Goal: Task Accomplishment & Management: Complete application form

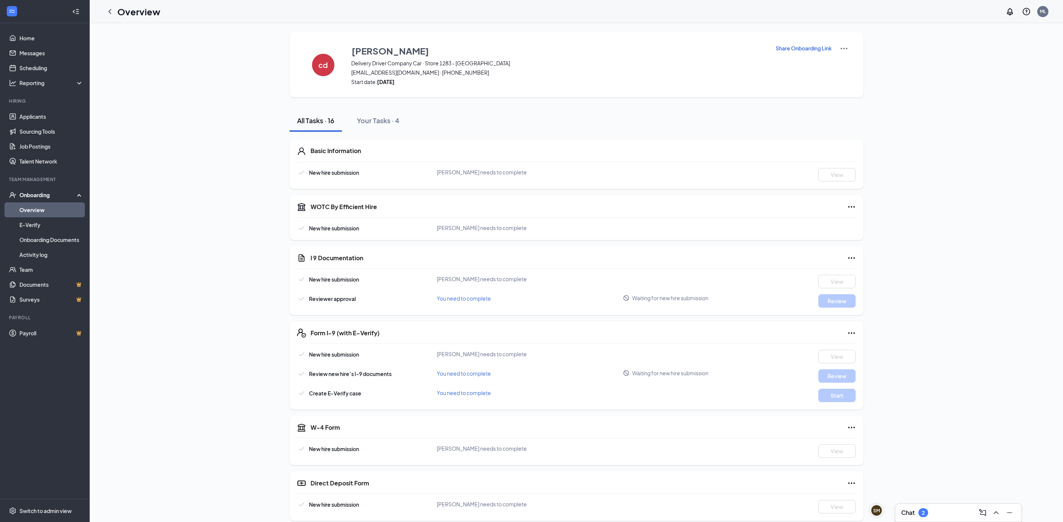
click at [70, 206] on link "Overview" at bounding box center [51, 210] width 64 height 15
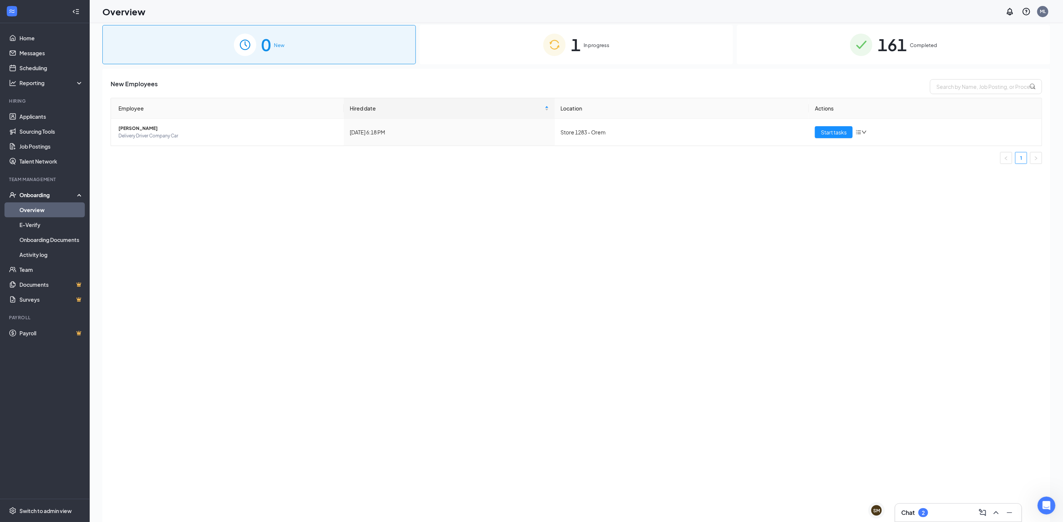
scroll to position [694, 0]
click at [839, 135] on span "Start tasks" at bounding box center [834, 132] width 26 height 8
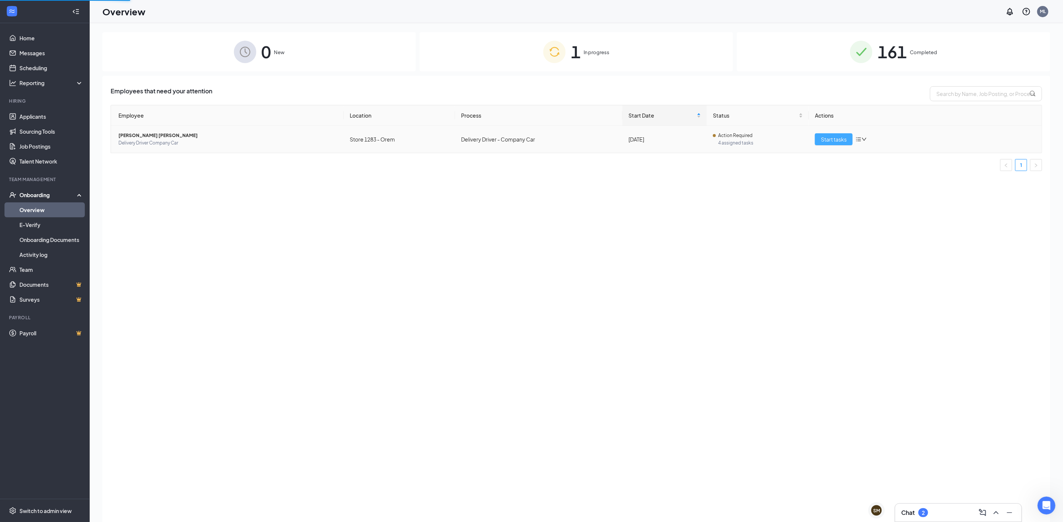
click at [839, 139] on span "Start tasks" at bounding box center [834, 139] width 26 height 8
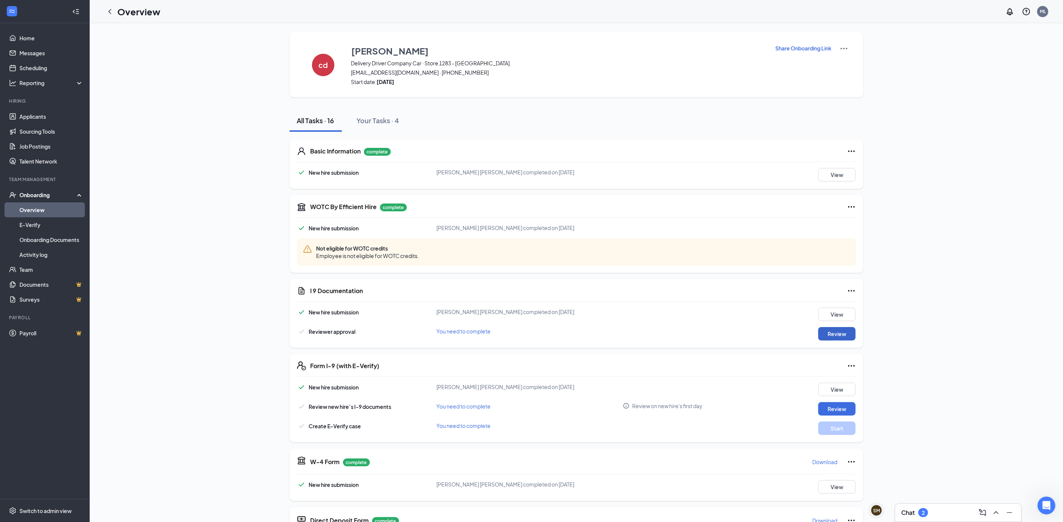
click at [835, 334] on button "Review" at bounding box center [837, 333] width 37 height 13
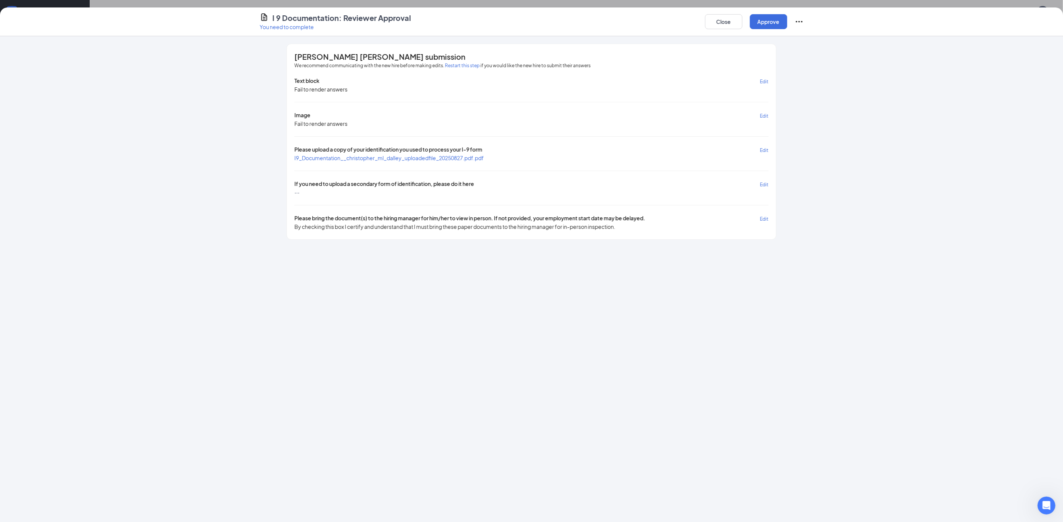
click at [466, 157] on span "I9_Documentation__christopher_ml_dalley_uploadedfile_20250827.pdf.pdf" at bounding box center [389, 158] width 189 height 7
click at [780, 13] on div "Close Approve" at bounding box center [754, 22] width 99 height 18
click at [776, 16] on button "Approve" at bounding box center [768, 21] width 37 height 15
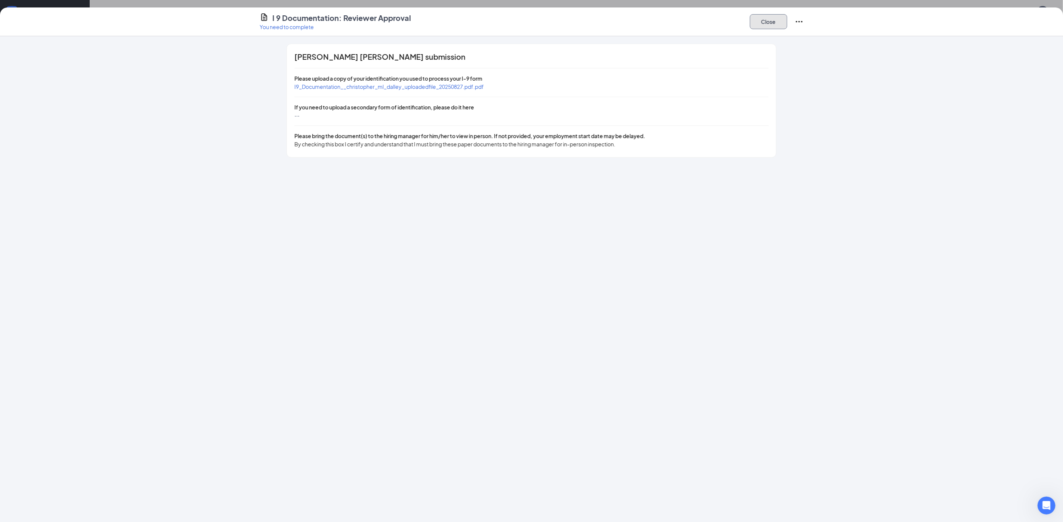
click at [773, 21] on button "Close" at bounding box center [768, 21] width 37 height 15
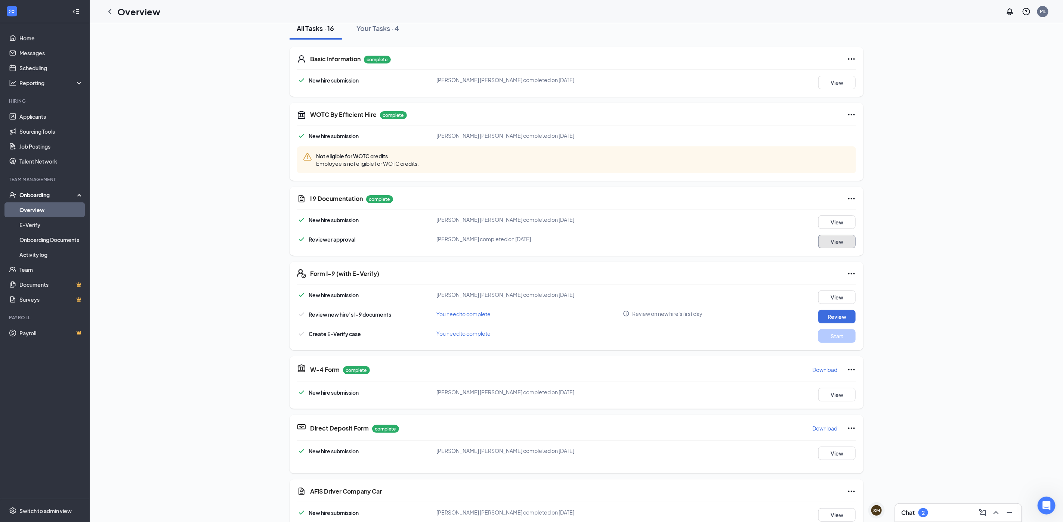
scroll to position [112, 0]
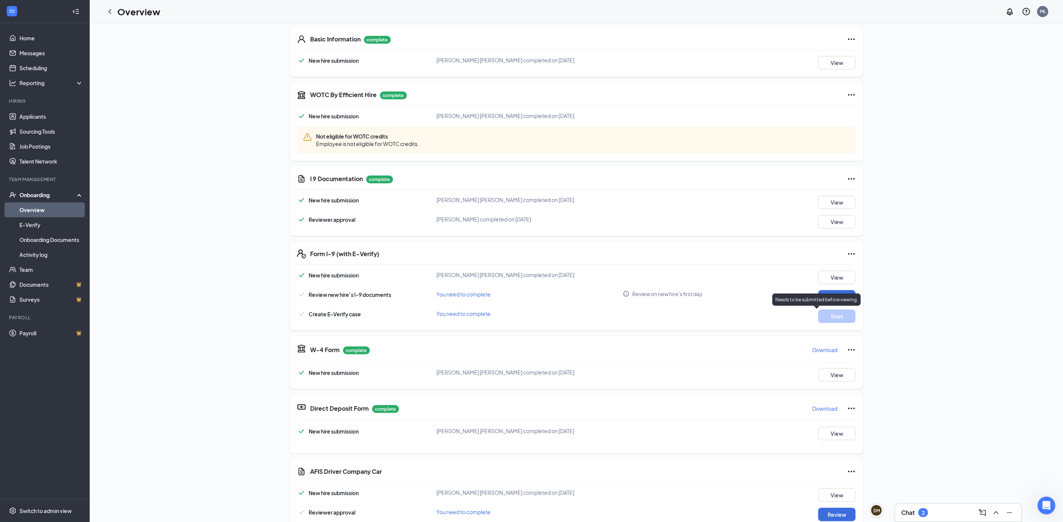
click at [833, 303] on p "Needs to be submitted before viewing." at bounding box center [817, 300] width 83 height 6
click at [832, 297] on p "Needs to be submitted before viewing." at bounding box center [817, 300] width 83 height 6
click at [749, 252] on div "Form I-9 (with E-Verify)" at bounding box center [584, 254] width 546 height 9
click at [823, 294] on div "Needs to be submitted before viewing." at bounding box center [817, 300] width 89 height 12
click at [831, 295] on div "Needs to be submitted before viewing." at bounding box center [817, 300] width 89 height 12
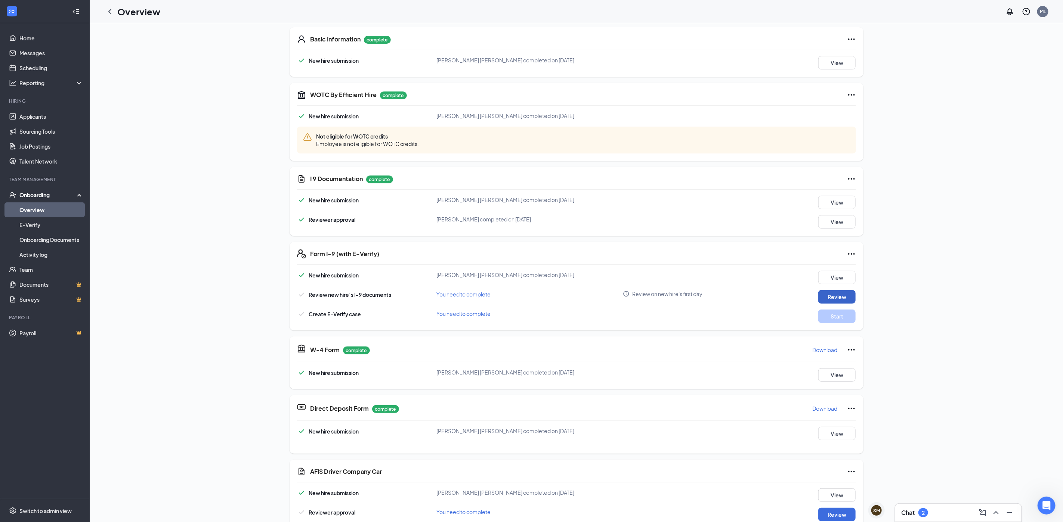
click at [839, 295] on button "Review" at bounding box center [837, 296] width 37 height 13
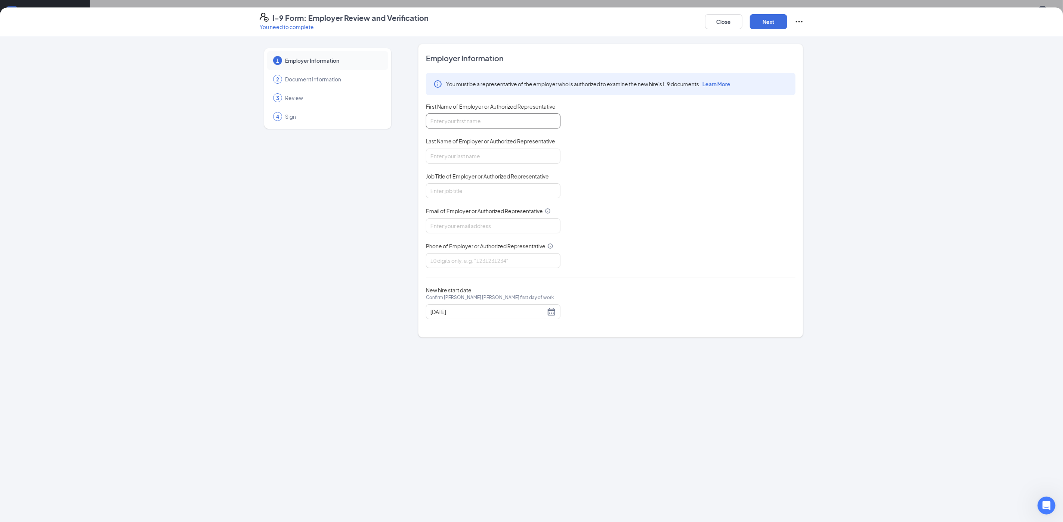
click at [488, 120] on input "First Name of Employer or Authorized Representative" at bounding box center [493, 121] width 135 height 15
type input "[PERSON_NAME]"
type input "lupich"
type input "[EMAIL_ADDRESS][DOMAIN_NAME]"
type input "8017620400"
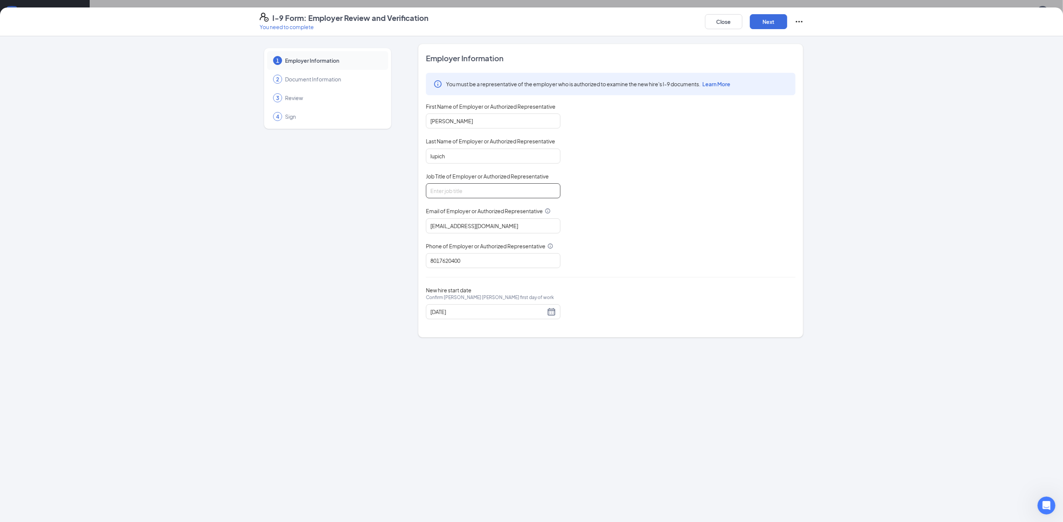
click at [503, 189] on input "Job Title of Employer or Authorized Representative" at bounding box center [493, 191] width 135 height 15
type input "Gen"
click at [553, 311] on div "[DATE]" at bounding box center [494, 312] width 126 height 9
type input "[DATE]"
click at [491, 400] on div "28" at bounding box center [491, 399] width 9 height 9
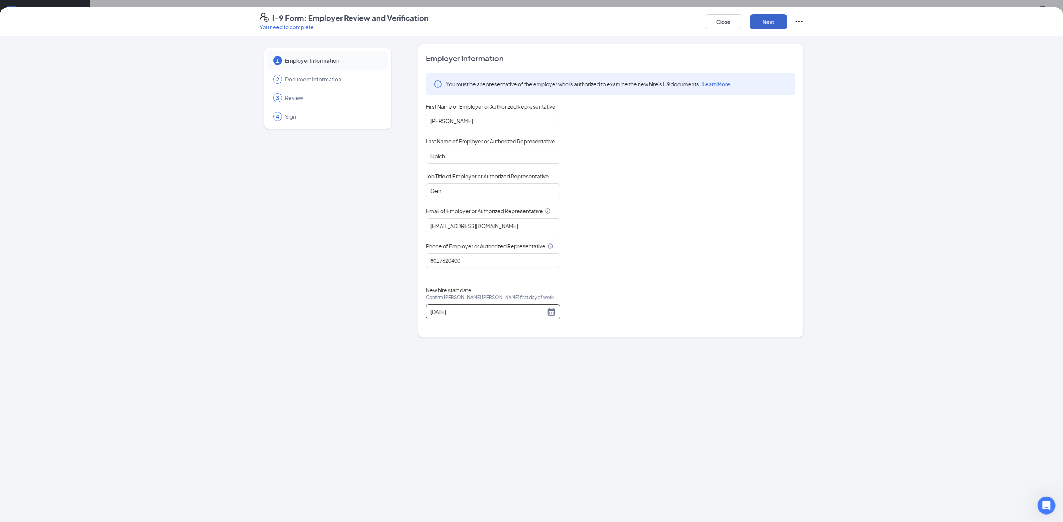
click at [775, 17] on button "Next" at bounding box center [768, 21] width 37 height 15
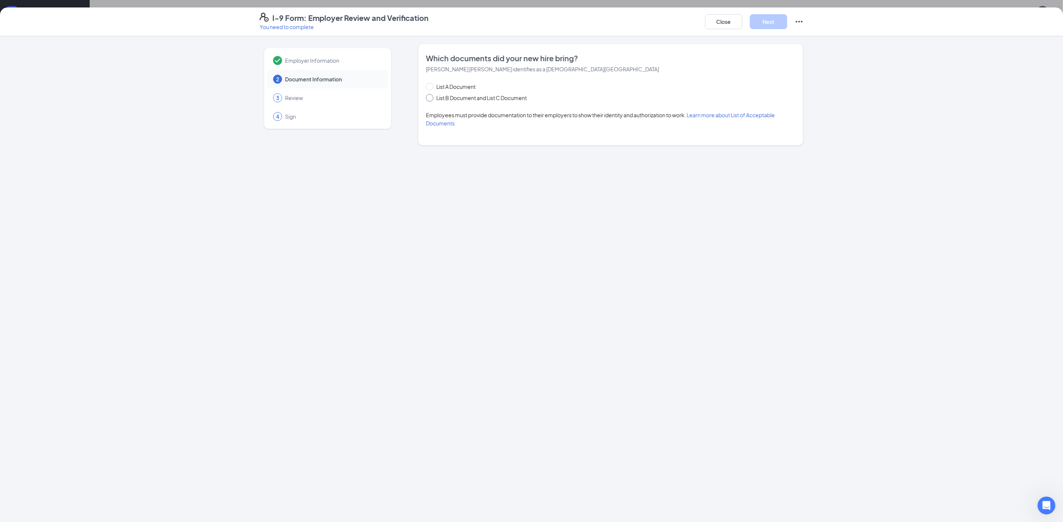
click at [453, 96] on span "List B Document and List C Document" at bounding box center [482, 98] width 96 height 8
click at [431, 96] on input "List B Document and List C Document" at bounding box center [428, 96] width 5 height 5
radio input "true"
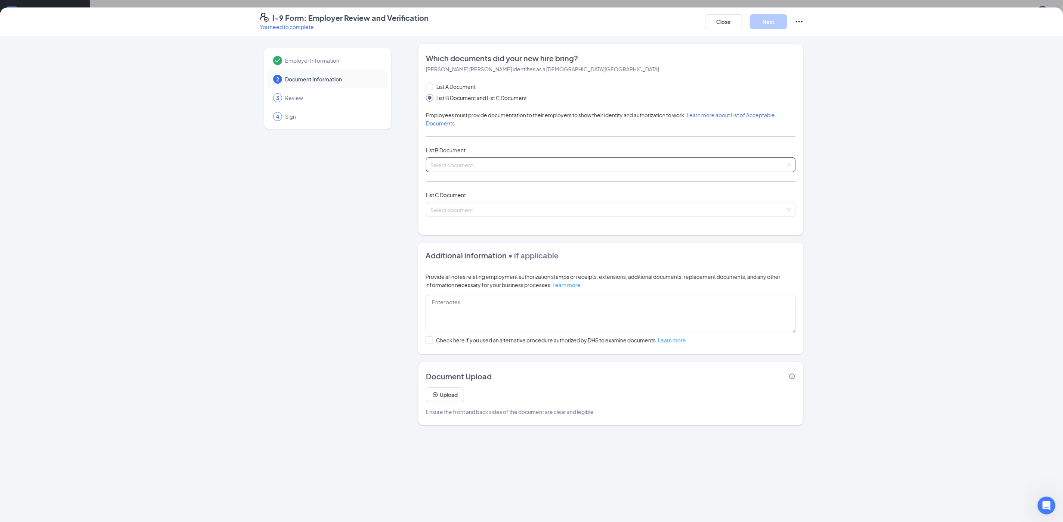
click at [619, 157] on div "Select document" at bounding box center [611, 164] width 370 height 15
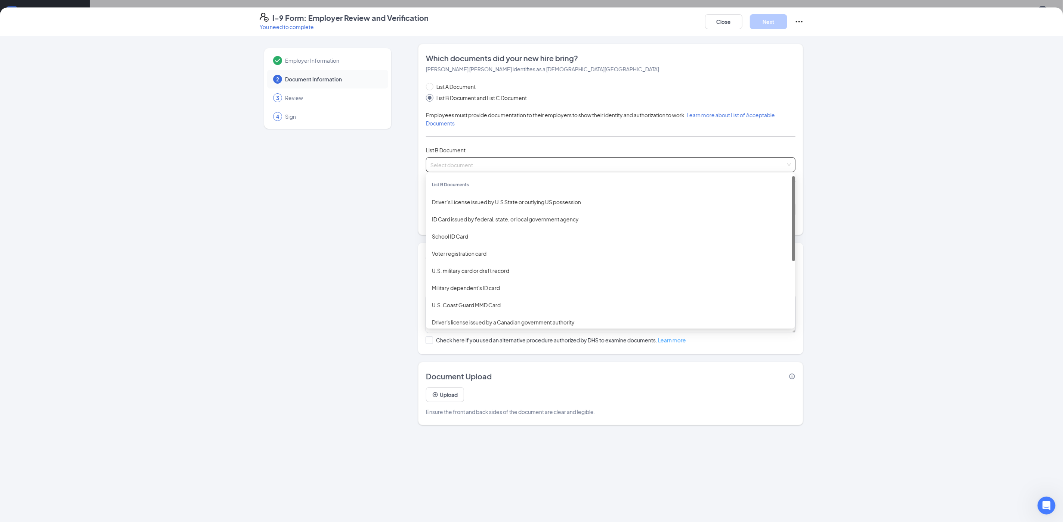
click at [617, 166] on input "search" at bounding box center [608, 163] width 355 height 11
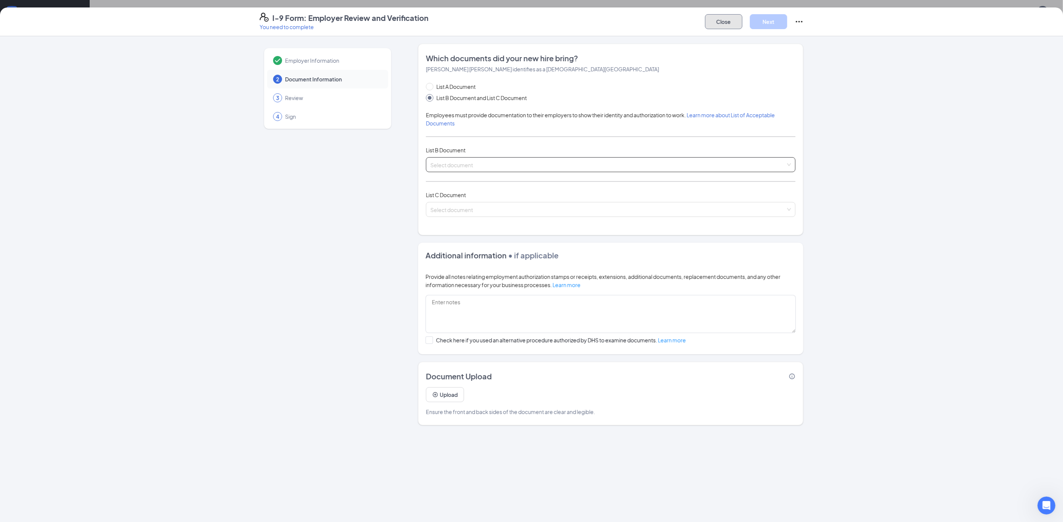
click at [725, 15] on button "Close" at bounding box center [723, 21] width 37 height 15
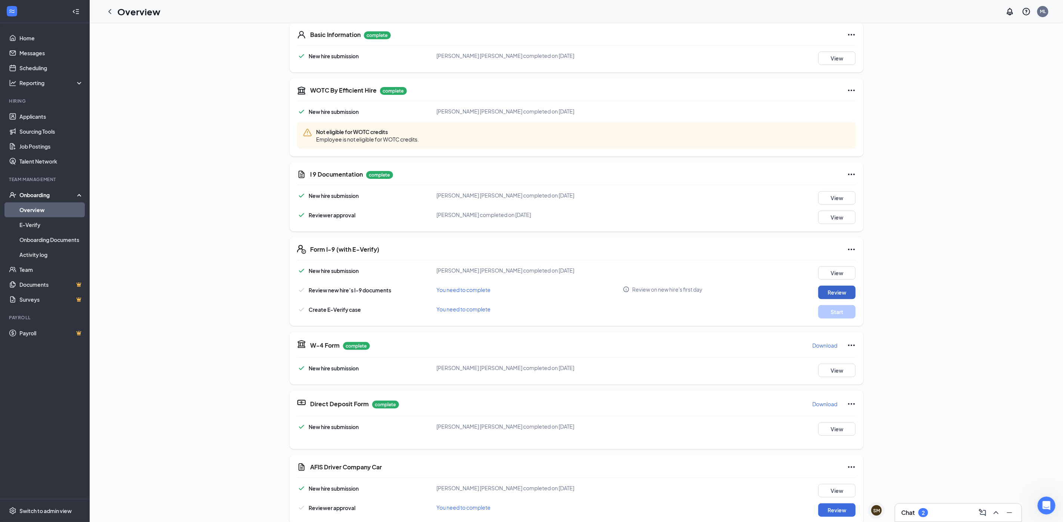
scroll to position [107, 0]
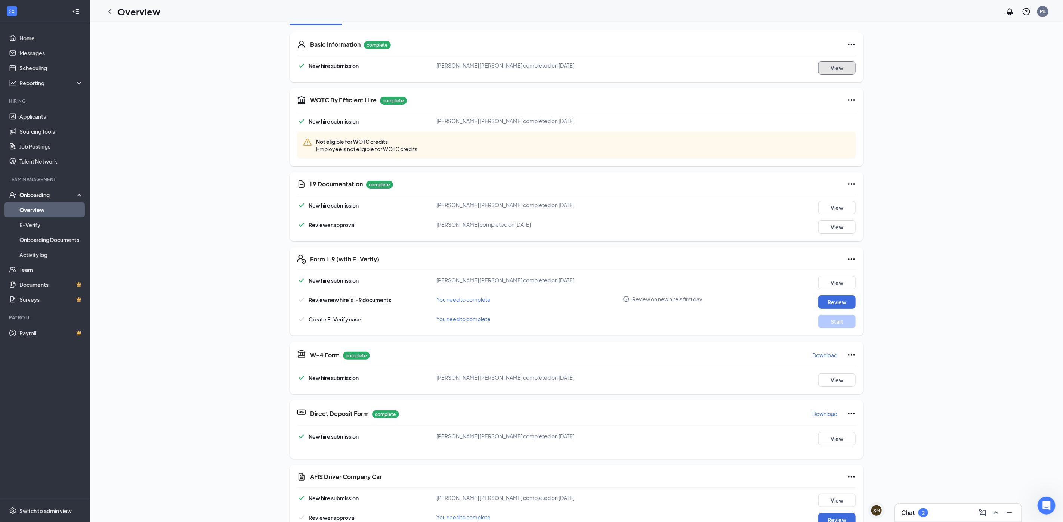
click at [833, 64] on button "View" at bounding box center [837, 67] width 37 height 13
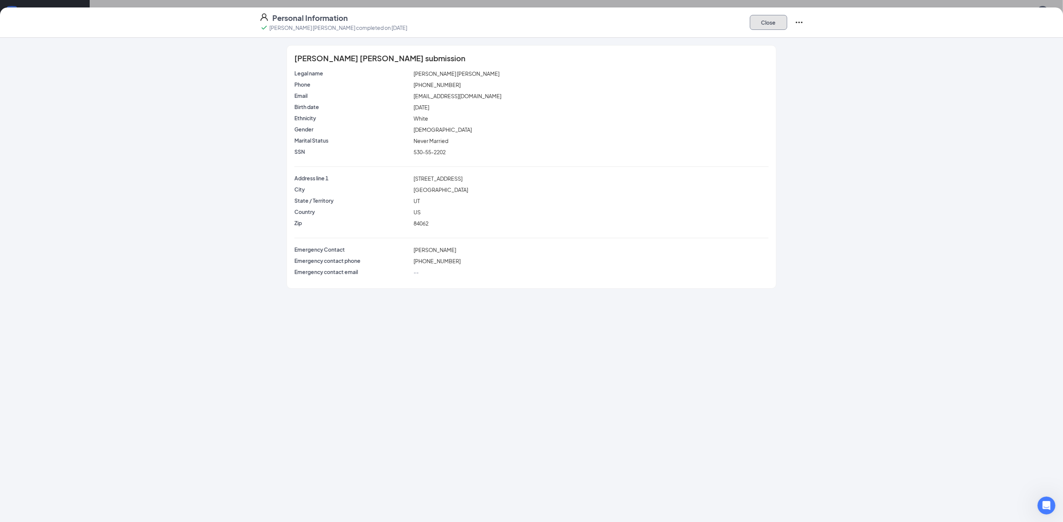
click at [781, 24] on button "Close" at bounding box center [768, 22] width 37 height 15
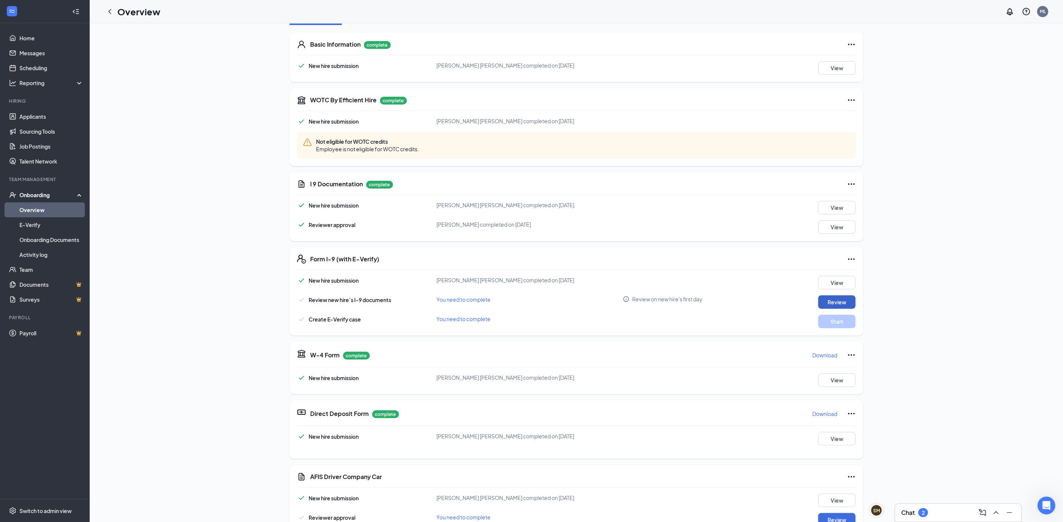
click at [841, 302] on button "Review" at bounding box center [837, 302] width 37 height 13
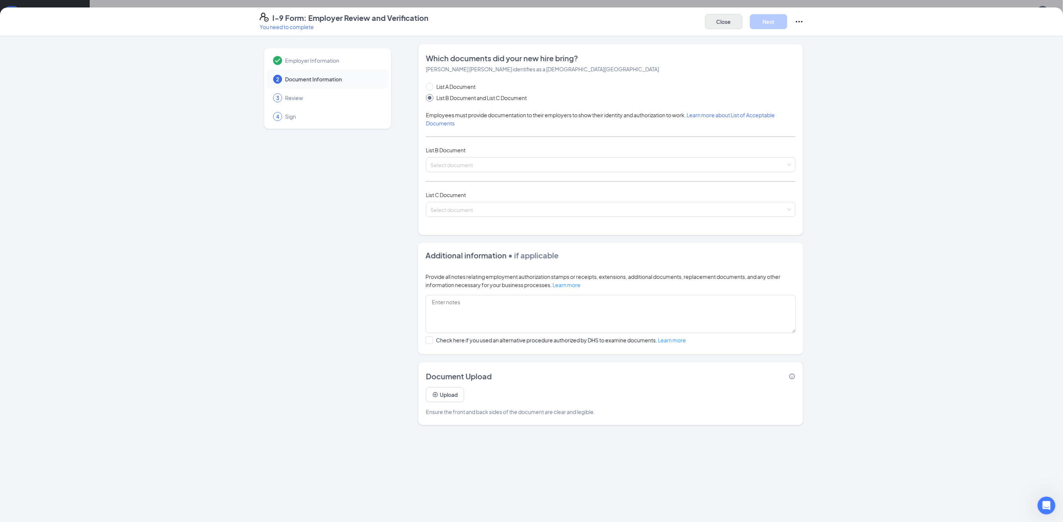
click at [734, 28] on div "Close Next" at bounding box center [754, 22] width 99 height 18
click at [730, 17] on button "Close" at bounding box center [723, 21] width 37 height 15
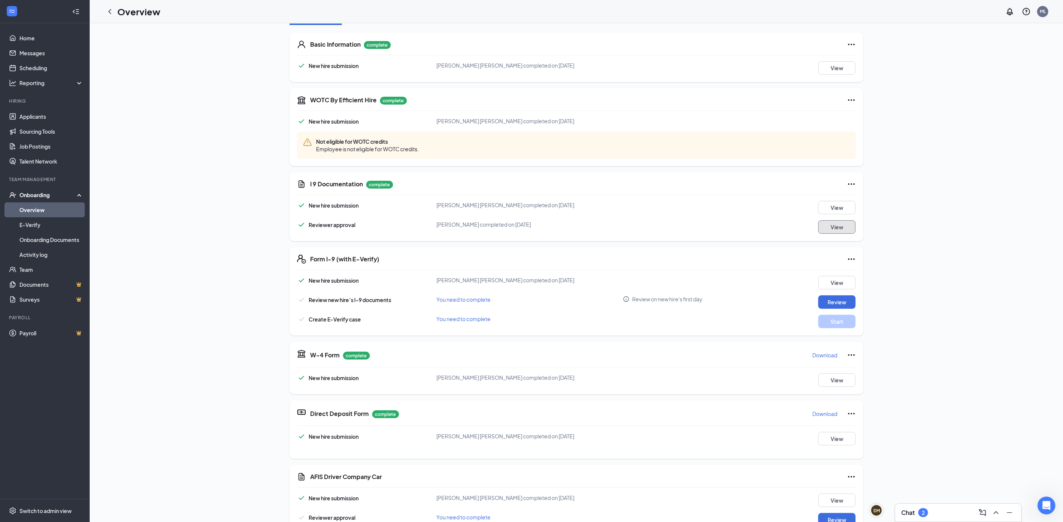
click at [833, 226] on button "View" at bounding box center [837, 227] width 37 height 13
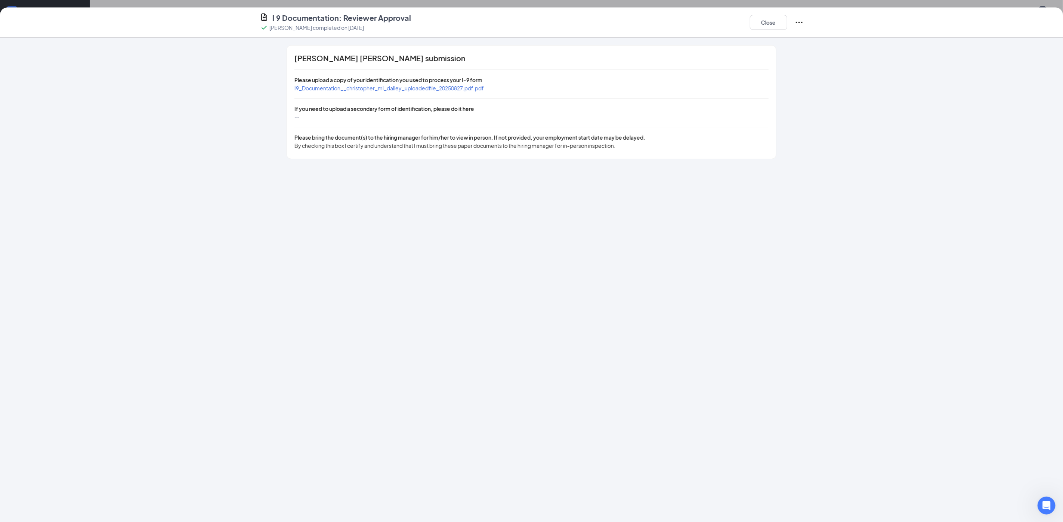
click at [483, 90] on span "I9_Documentation__christopher_ml_dalley_uploadedfile_20250827.pdf.pdf" at bounding box center [389, 88] width 189 height 7
click at [771, 19] on button "Close" at bounding box center [768, 22] width 37 height 15
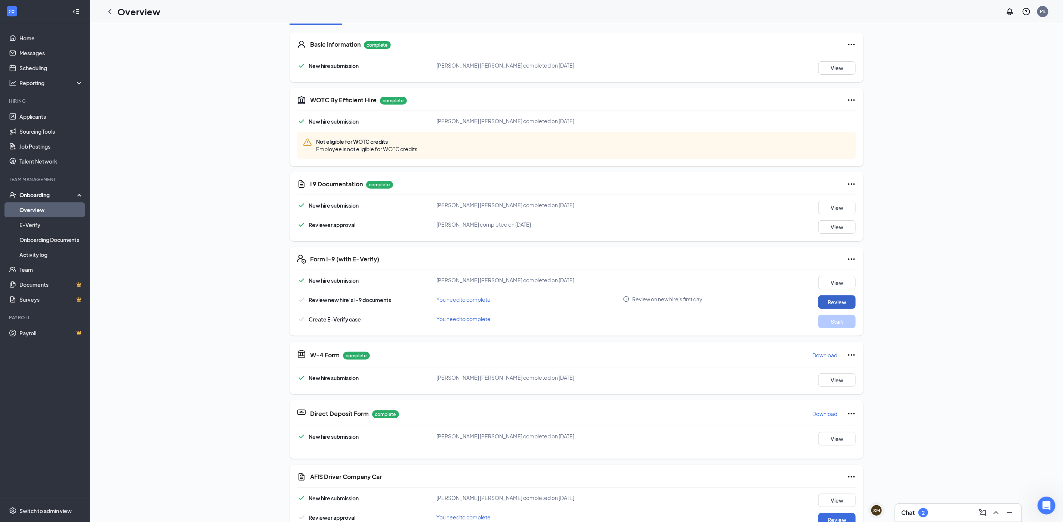
click at [833, 304] on button "Review" at bounding box center [837, 302] width 37 height 13
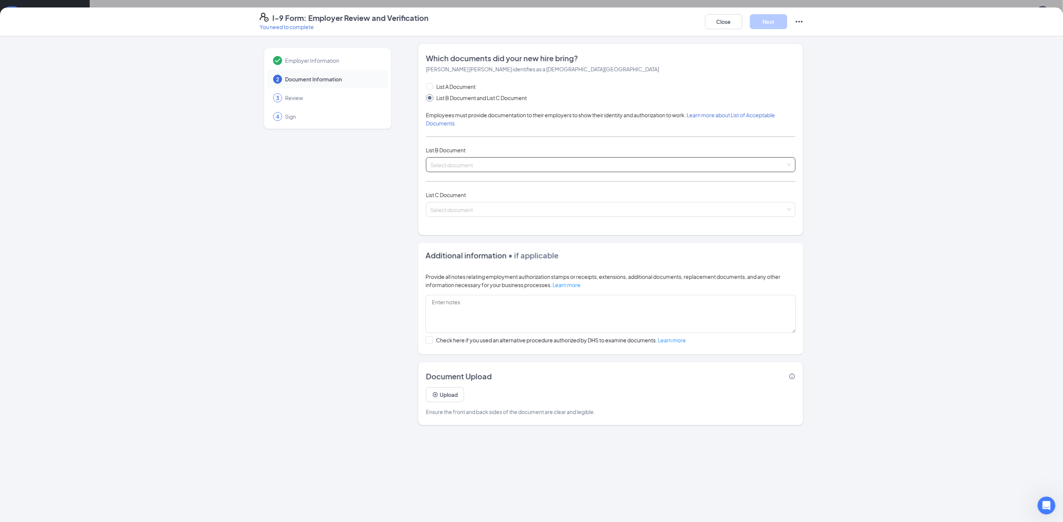
click at [525, 165] on input "search" at bounding box center [608, 163] width 355 height 11
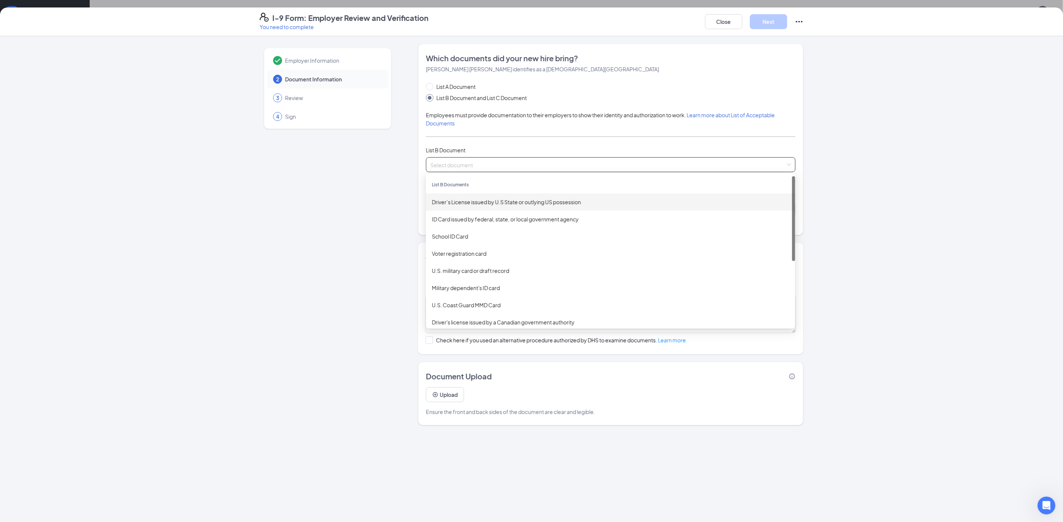
click at [522, 200] on div "Driver’s License issued by U.S State or outlying US possession" at bounding box center [610, 202] width 357 height 8
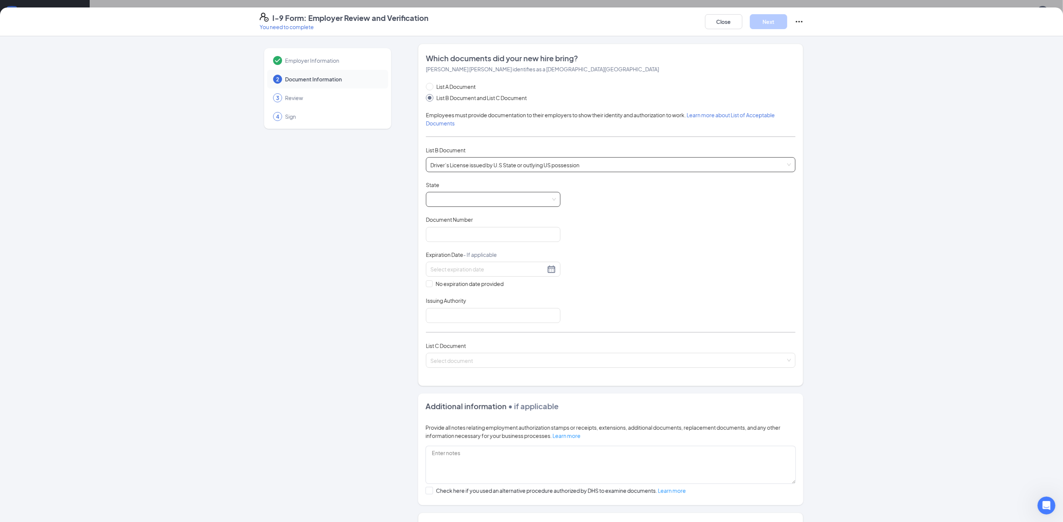
click at [512, 203] on span at bounding box center [494, 199] width 126 height 14
click at [478, 262] on div "[US_STATE]" at bounding box center [493, 260] width 123 height 8
click at [475, 237] on input "Document Number" at bounding box center [493, 234] width 135 height 15
type input "225192053"
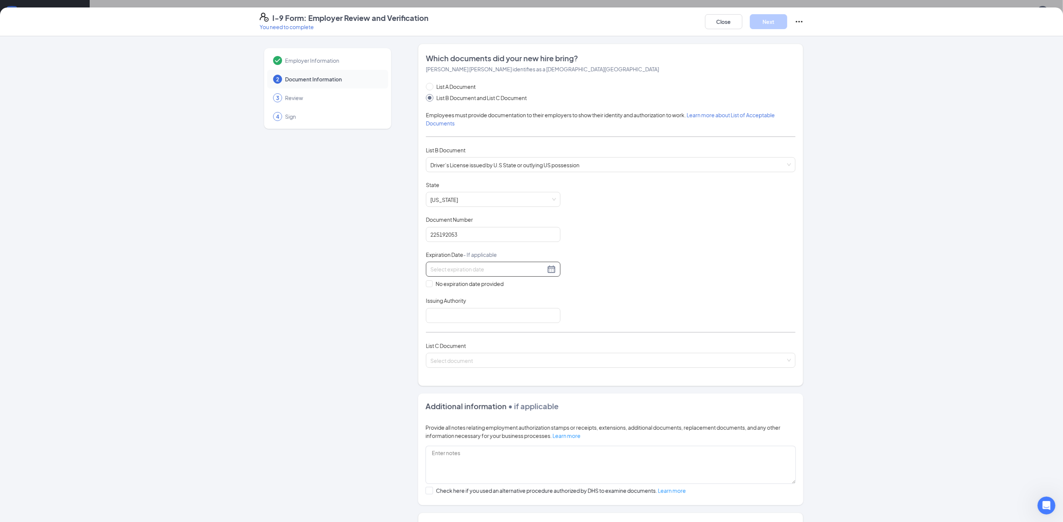
drag, startPoint x: 555, startPoint y: 268, endPoint x: 546, endPoint y: 272, distance: 9.4
click at [554, 268] on div at bounding box center [493, 269] width 135 height 15
click at [516, 288] on button "button" at bounding box center [519, 285] width 8 height 15
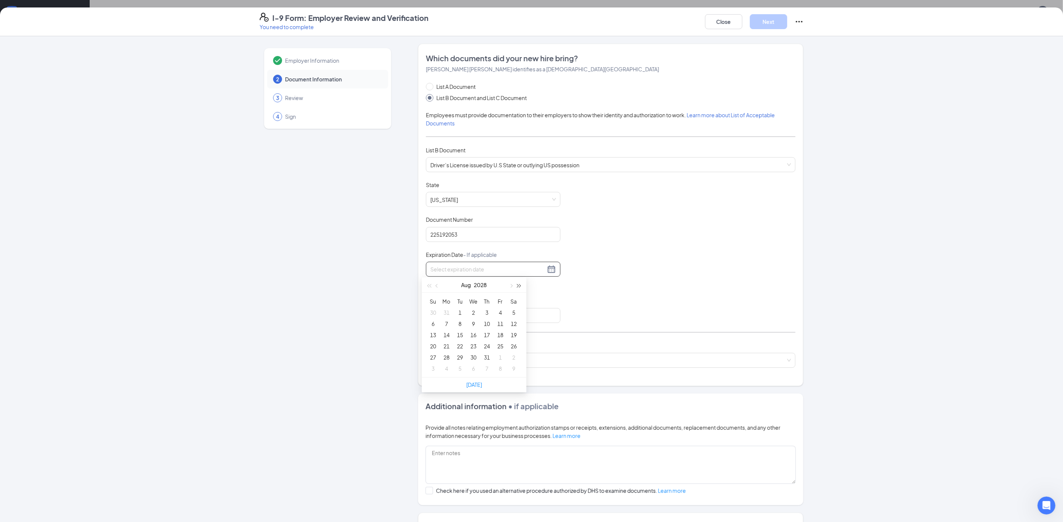
click at [516, 288] on button "button" at bounding box center [519, 285] width 8 height 15
type input "[DATE]"
click at [448, 355] on div "25" at bounding box center [446, 357] width 9 height 9
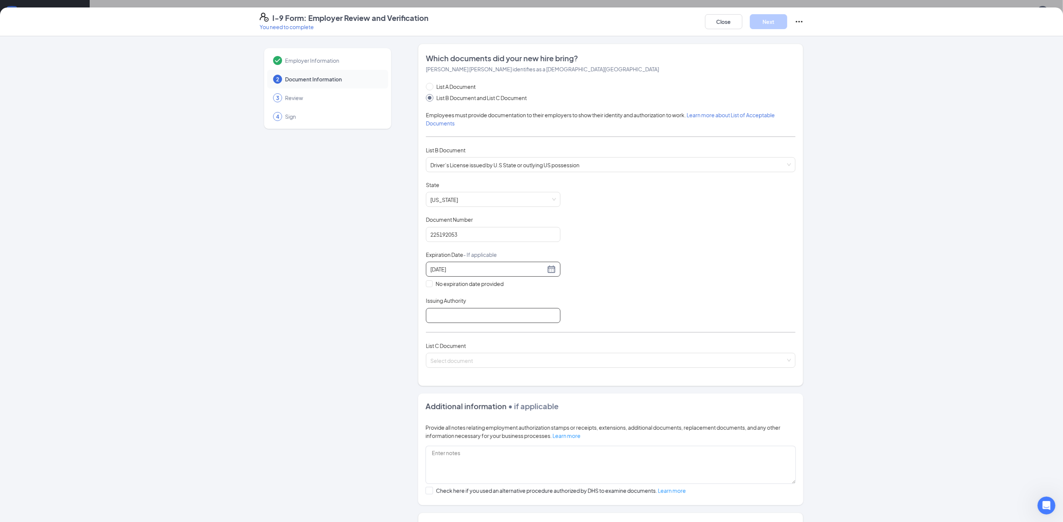
click at [547, 313] on input "Issuing Authority" at bounding box center [493, 315] width 135 height 15
type input "[US_STATE]"
click at [507, 355] on input "search" at bounding box center [608, 359] width 355 height 11
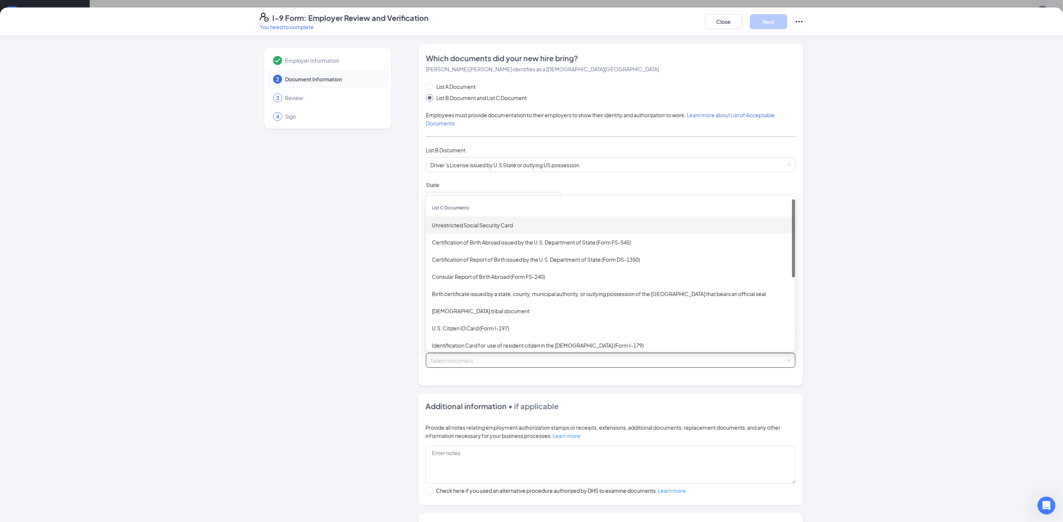
click at [486, 226] on div "Unrestricted Social Security Card" at bounding box center [610, 225] width 357 height 8
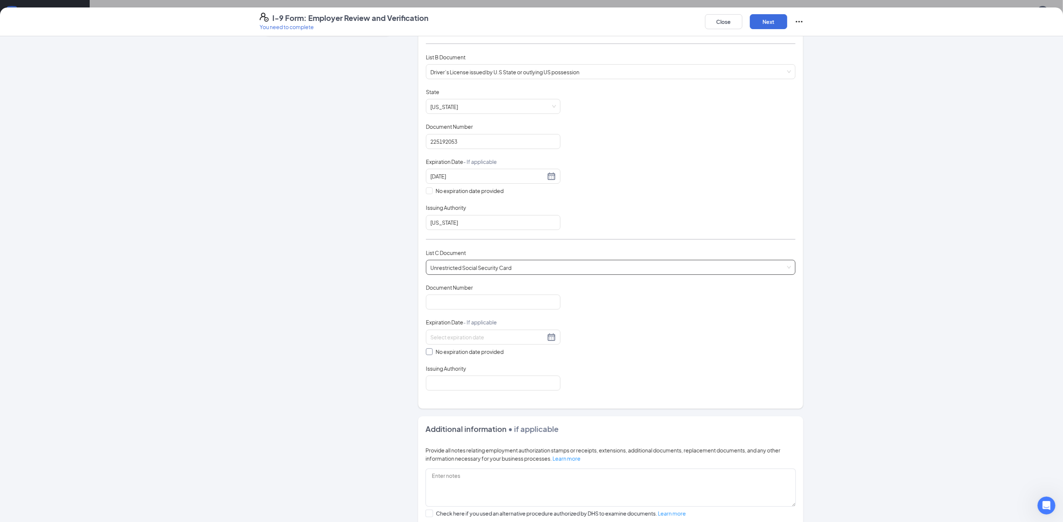
scroll to position [112, 0]
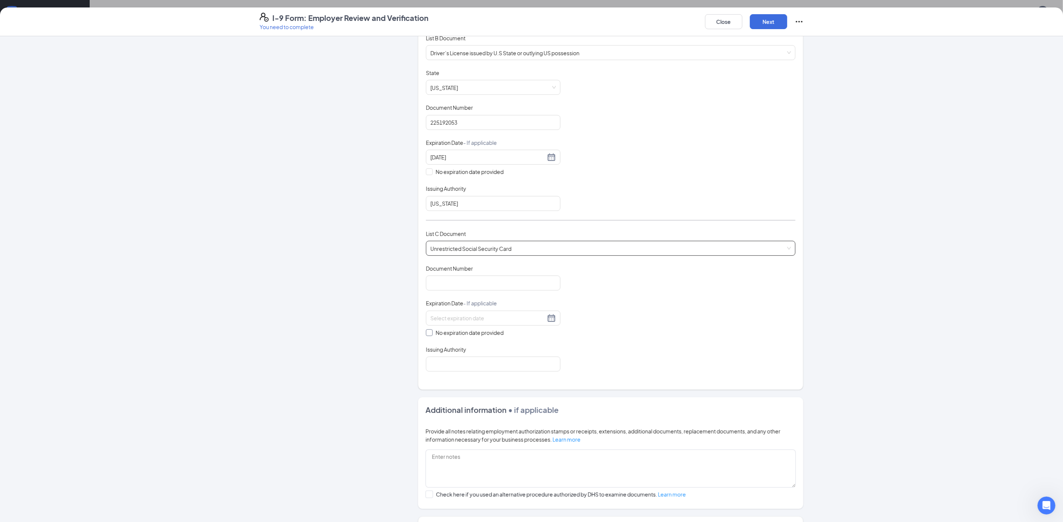
click at [426, 333] on span at bounding box center [429, 333] width 7 height 7
click at [426, 333] on input "No expiration date provided" at bounding box center [428, 332] width 5 height 5
checkbox input "true"
click at [438, 283] on input "Document Number" at bounding box center [493, 283] width 135 height 15
type input "530552202"
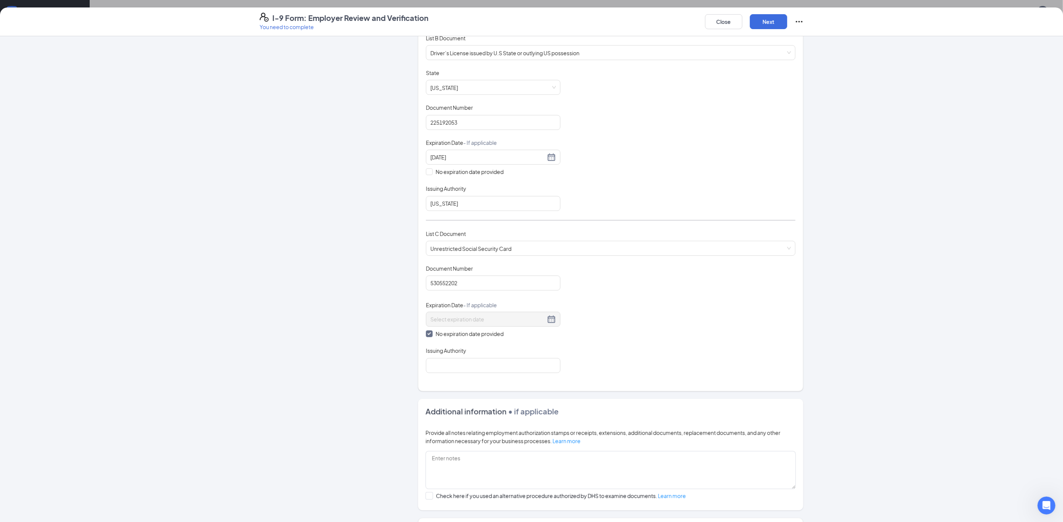
click at [654, 345] on div "Document Title Unrestricted Social Security Card Document Number 530552202 Expi…" at bounding box center [611, 319] width 370 height 108
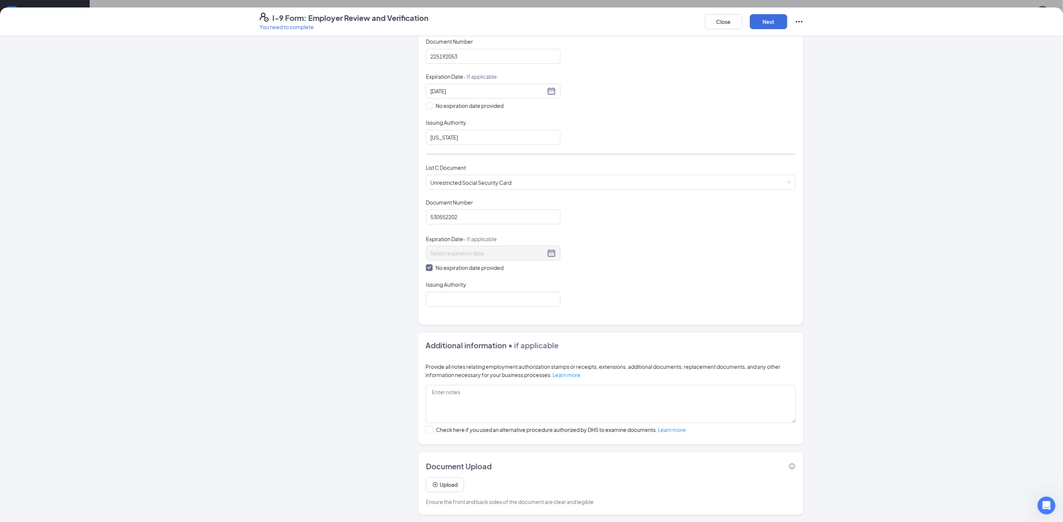
scroll to position [280, 0]
click at [770, 22] on button "Next" at bounding box center [768, 21] width 37 height 15
click at [461, 293] on input "Issuing Authority" at bounding box center [493, 299] width 135 height 15
type input "Social Security Administration"
click at [758, 21] on button "Next" at bounding box center [768, 21] width 37 height 15
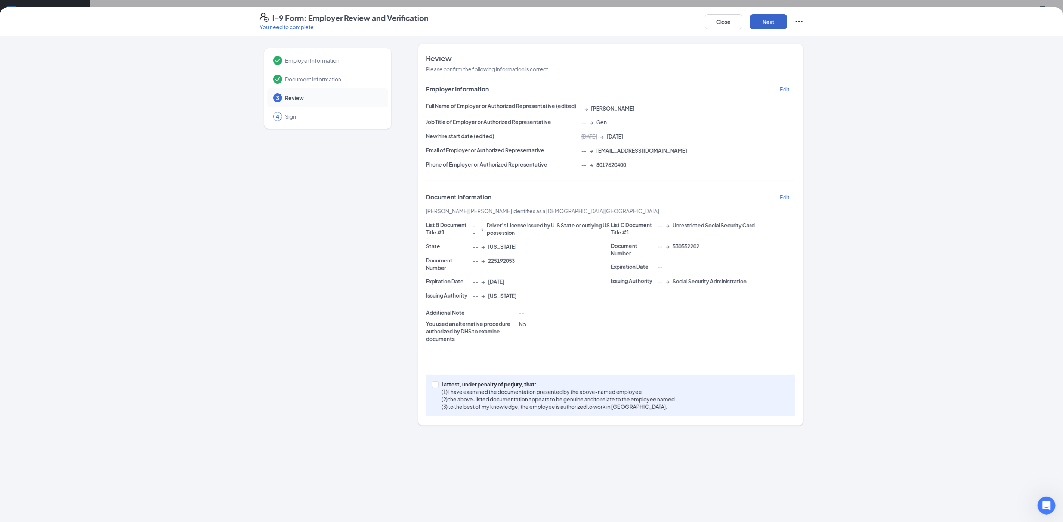
scroll to position [0, 0]
click at [451, 395] on p "(1) I have examined the documentation presented by the above-named employee" at bounding box center [558, 391] width 233 height 7
click at [434, 386] on input "I attest, under penalty of [PERSON_NAME], that: (1) I have examined the documen…" at bounding box center [434, 384] width 5 height 5
checkbox input "true"
click at [770, 22] on button "Next" at bounding box center [768, 21] width 37 height 15
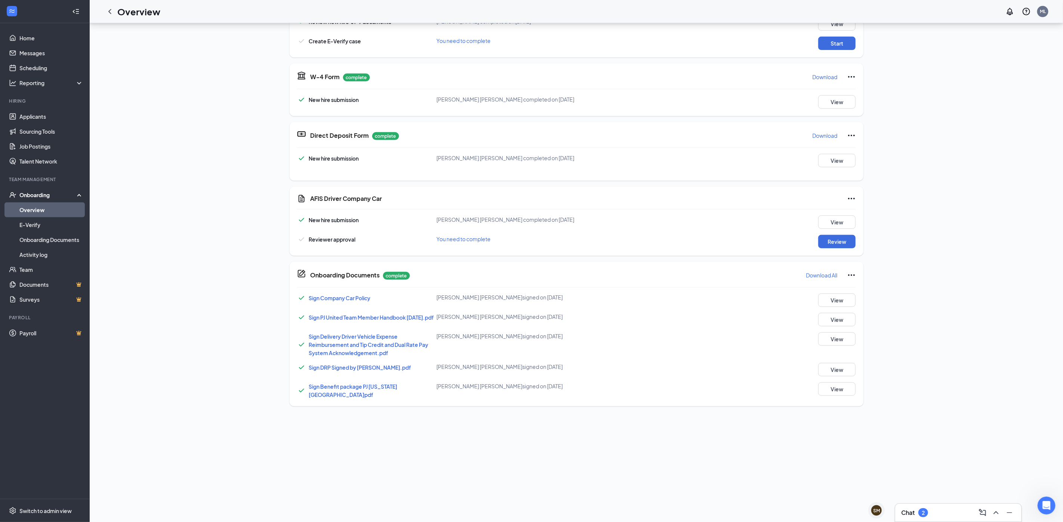
click at [839, 232] on div "New hire submission [PERSON_NAME] [PERSON_NAME] completed on [DATE] View Review…" at bounding box center [576, 232] width 559 height 33
click at [838, 238] on button "Review" at bounding box center [837, 241] width 37 height 13
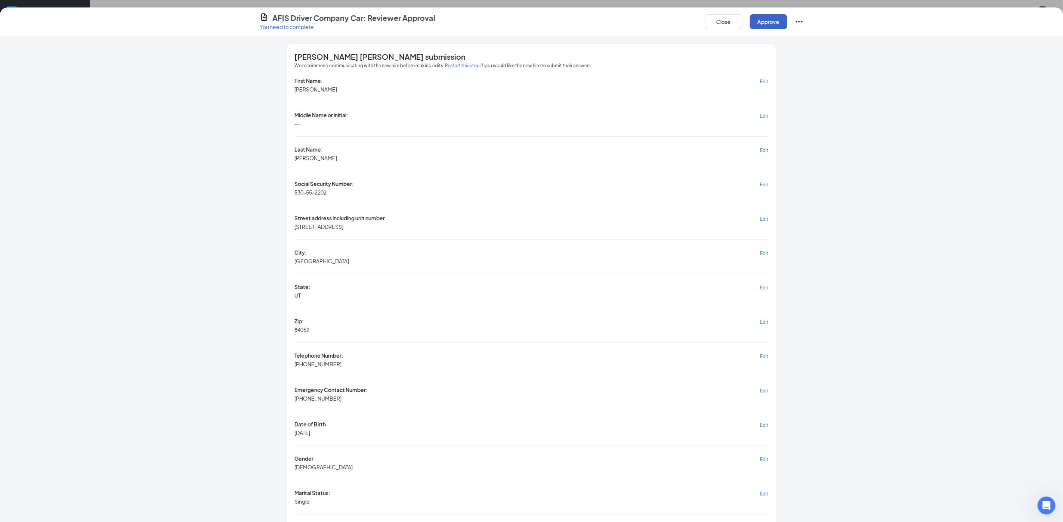
click at [777, 14] on button "Approve" at bounding box center [768, 21] width 37 height 15
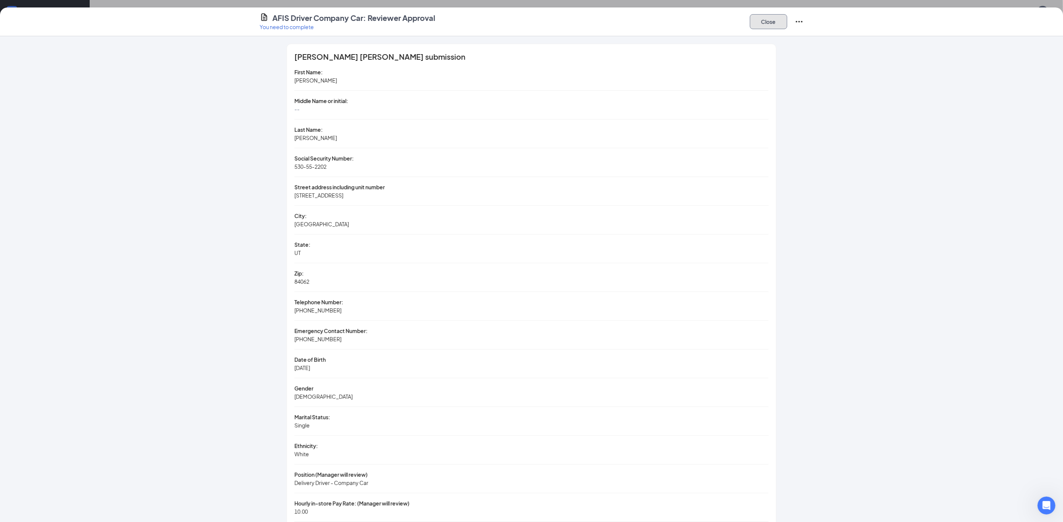
click at [771, 22] on button "Close" at bounding box center [768, 21] width 37 height 15
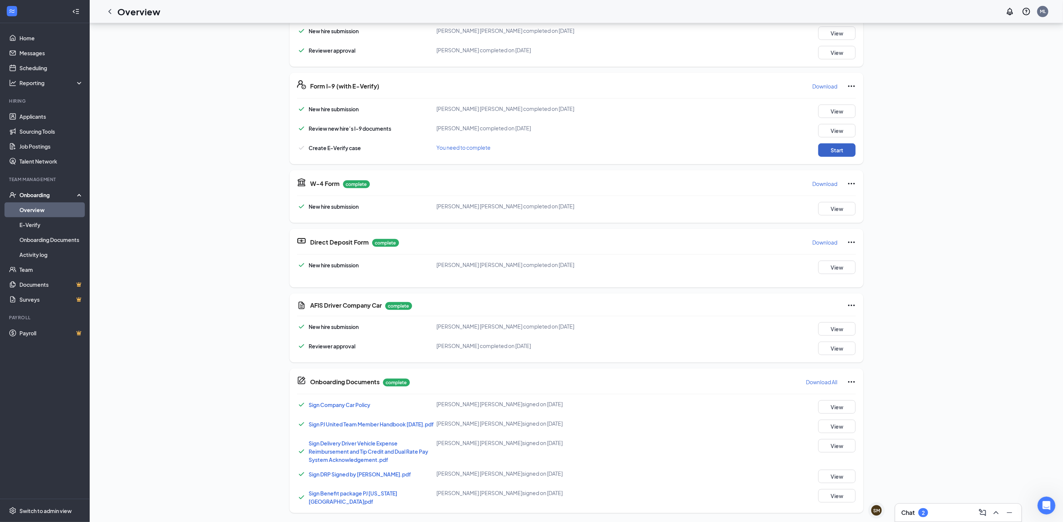
click at [826, 150] on button "Start" at bounding box center [837, 150] width 37 height 13
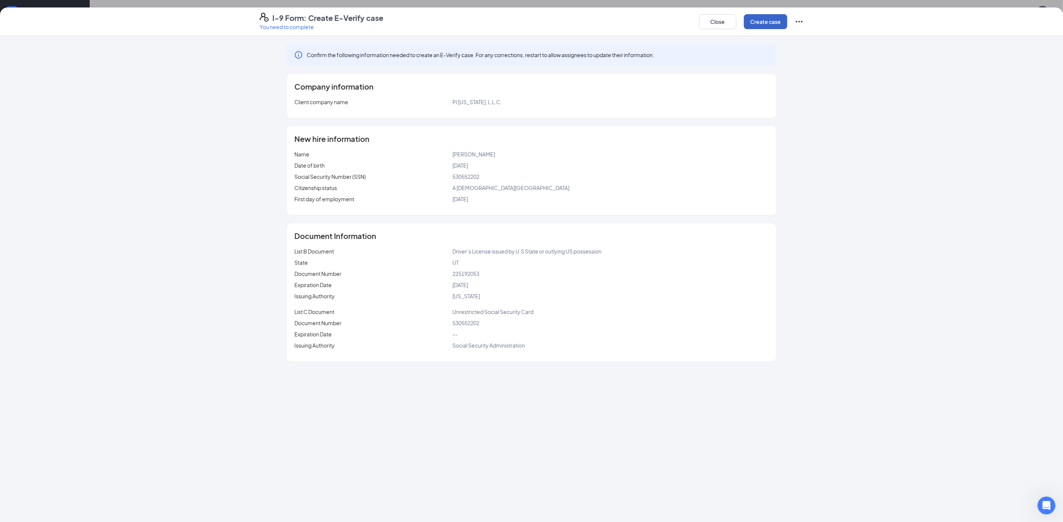
click at [764, 24] on button "Create case" at bounding box center [765, 21] width 43 height 15
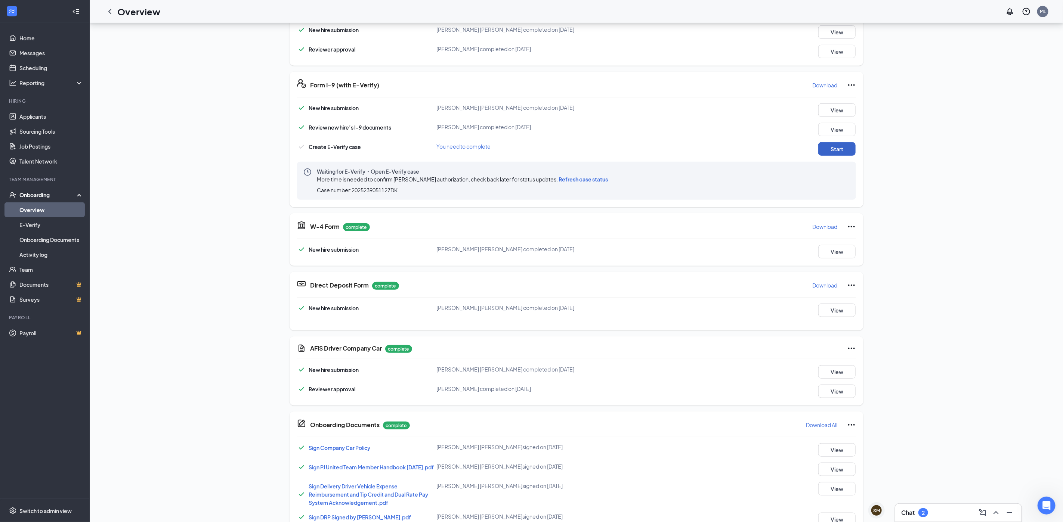
click at [836, 146] on button "Start" at bounding box center [837, 148] width 37 height 13
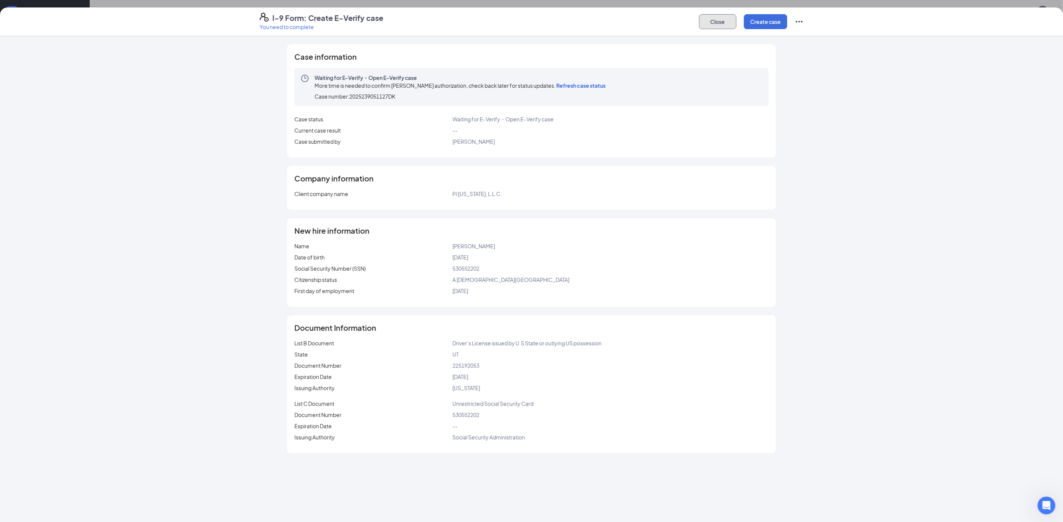
click at [715, 24] on button "Close" at bounding box center [717, 21] width 37 height 15
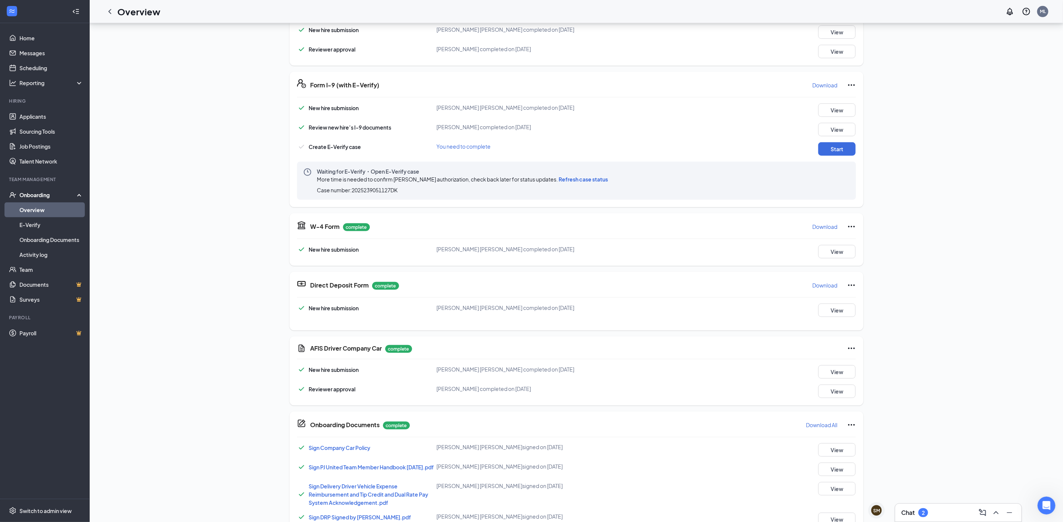
click at [582, 175] on div "More time is needed to confirm [PERSON_NAME] authorization, check back later fo…" at bounding box center [464, 179] width 294 height 8
click at [840, 152] on button "Start" at bounding box center [837, 148] width 37 height 13
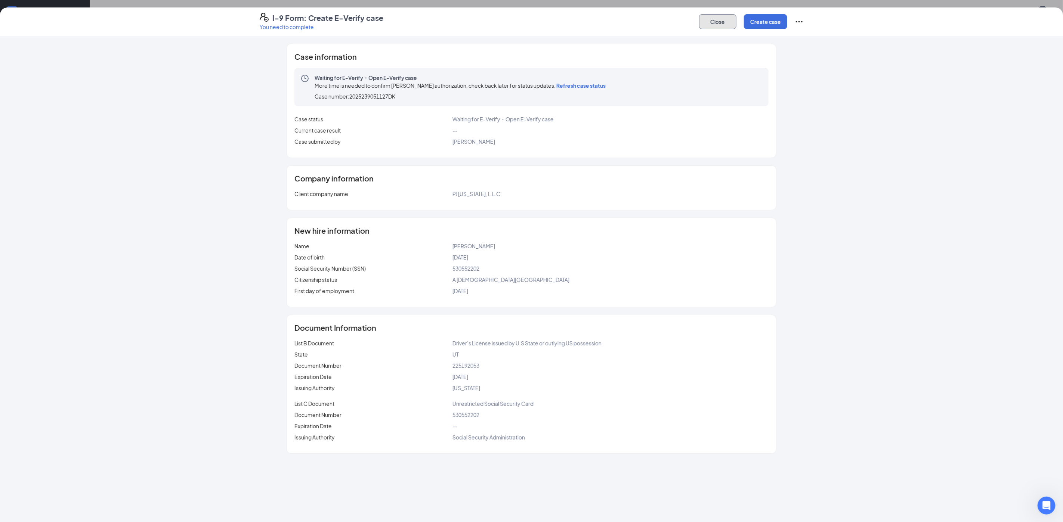
click at [723, 19] on button "Close" at bounding box center [717, 21] width 37 height 15
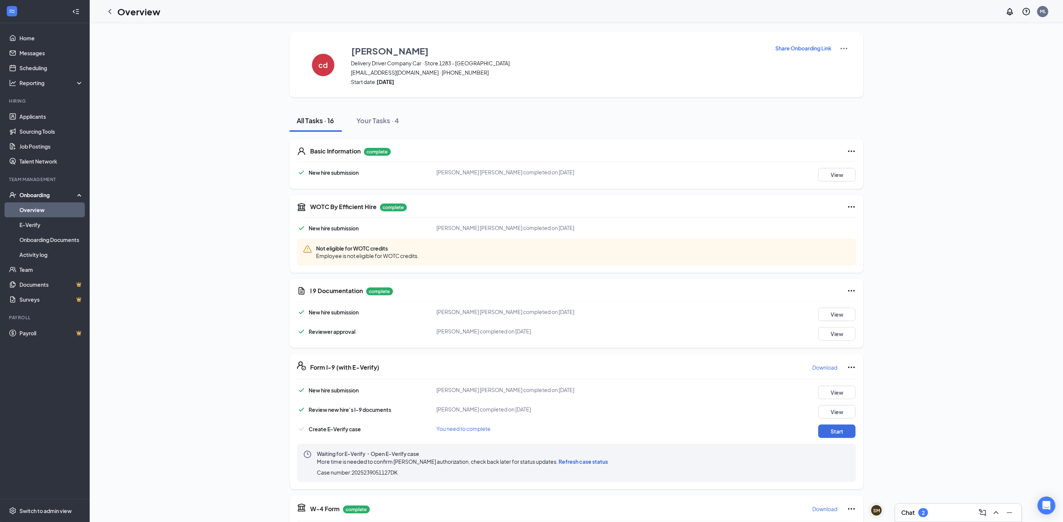
click at [470, 425] on div "You need to complete" at bounding box center [530, 429] width 186 height 8
click at [472, 428] on span "You need to complete" at bounding box center [464, 429] width 54 height 7
click at [599, 464] on span "Refresh case status" at bounding box center [583, 462] width 49 height 7
click at [839, 435] on button "Start" at bounding box center [837, 431] width 37 height 13
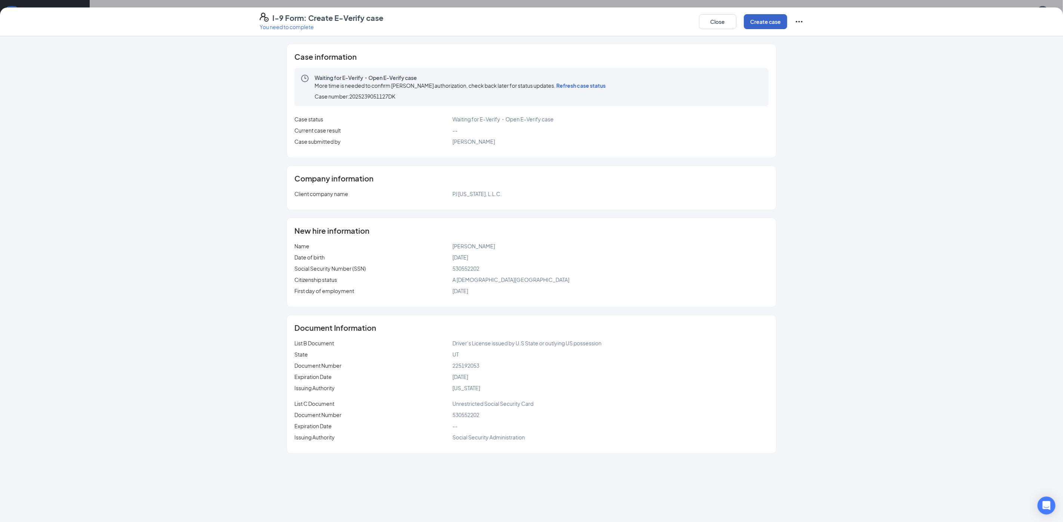
click at [777, 26] on button "Create case" at bounding box center [765, 21] width 43 height 15
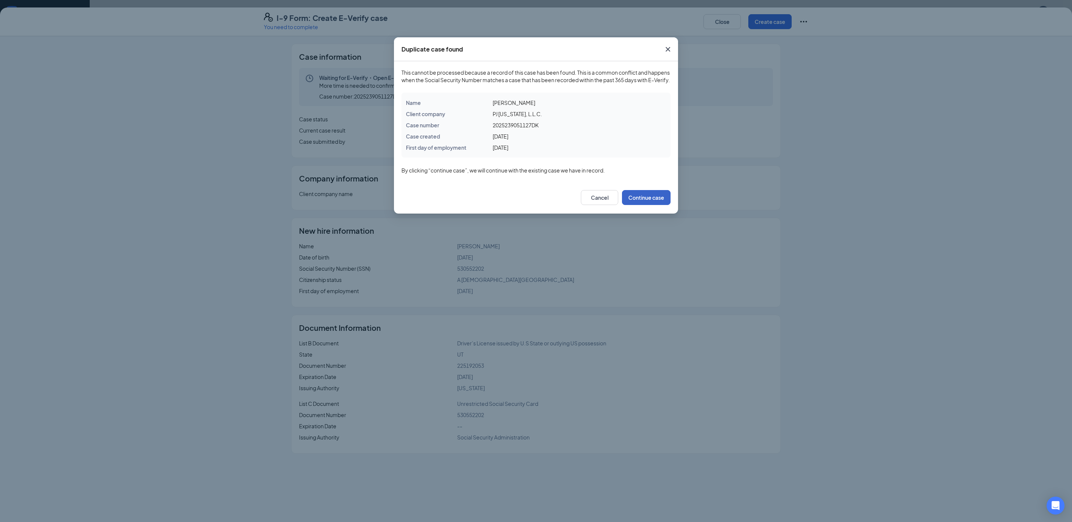
click at [662, 203] on button "Continue case" at bounding box center [646, 197] width 49 height 15
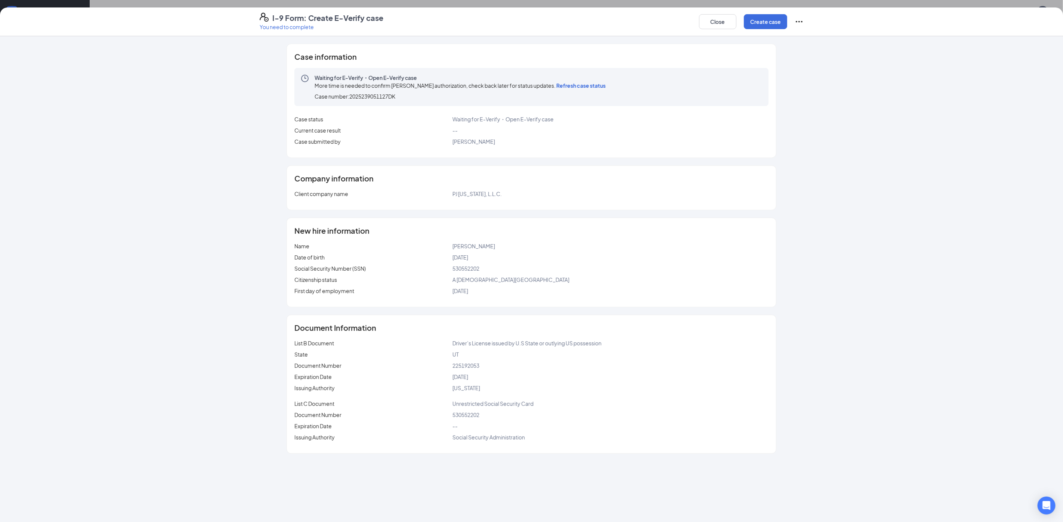
click at [601, 88] on span "Refresh case status" at bounding box center [581, 85] width 49 height 7
click at [712, 23] on button "Close" at bounding box center [717, 21] width 37 height 15
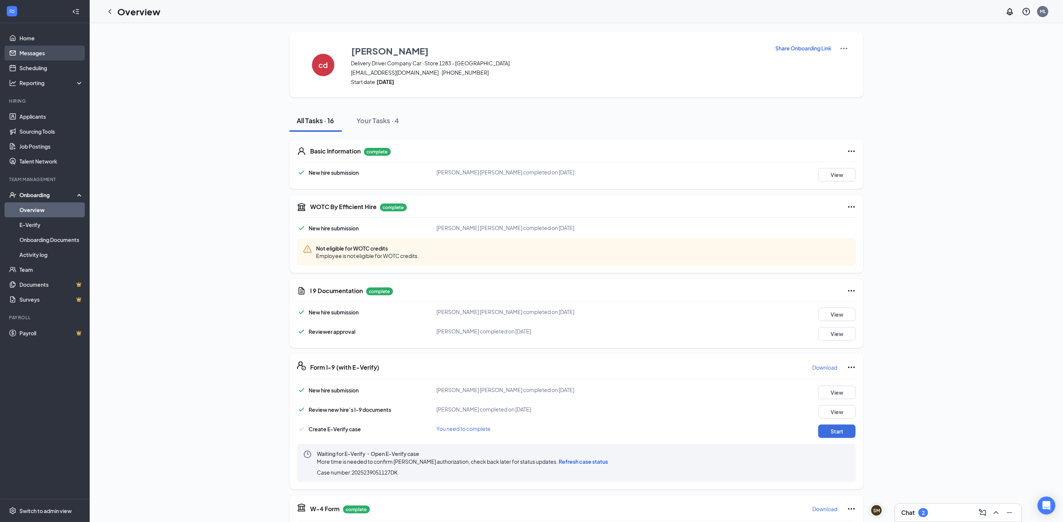
click at [44, 55] on link "Messages" at bounding box center [51, 53] width 64 height 15
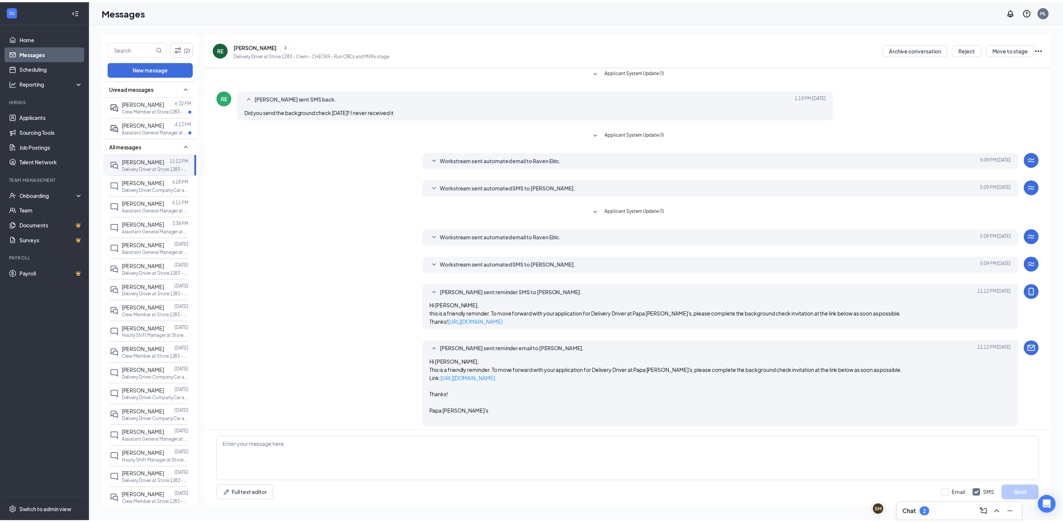
scroll to position [38, 0]
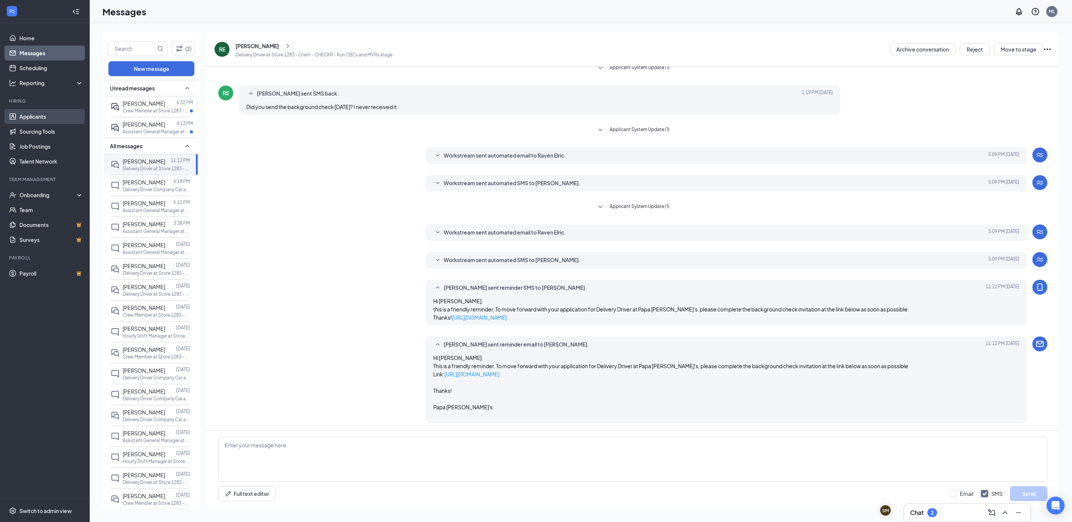
click at [53, 109] on link "Applicants" at bounding box center [51, 116] width 64 height 15
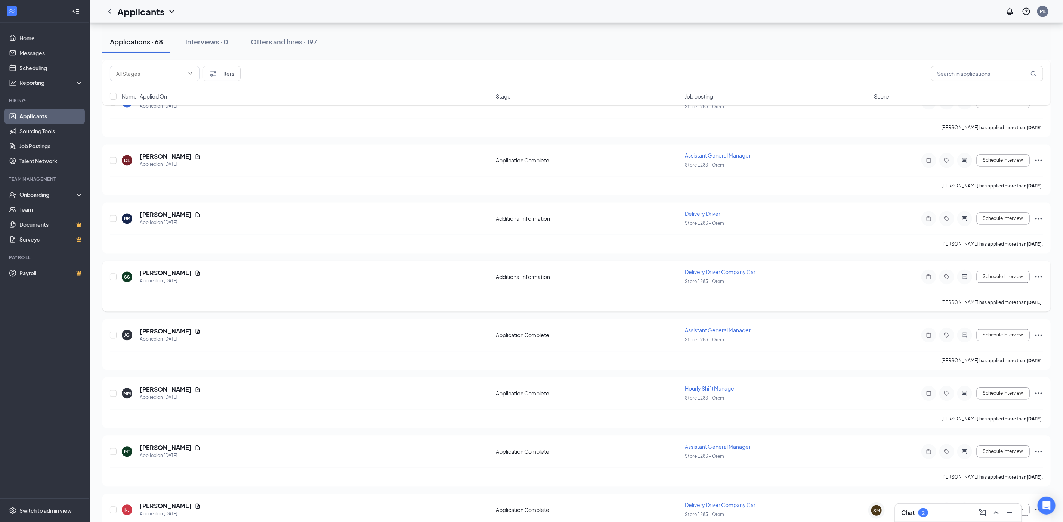
scroll to position [992, 0]
